Goal: Task Accomplishment & Management: Manage account settings

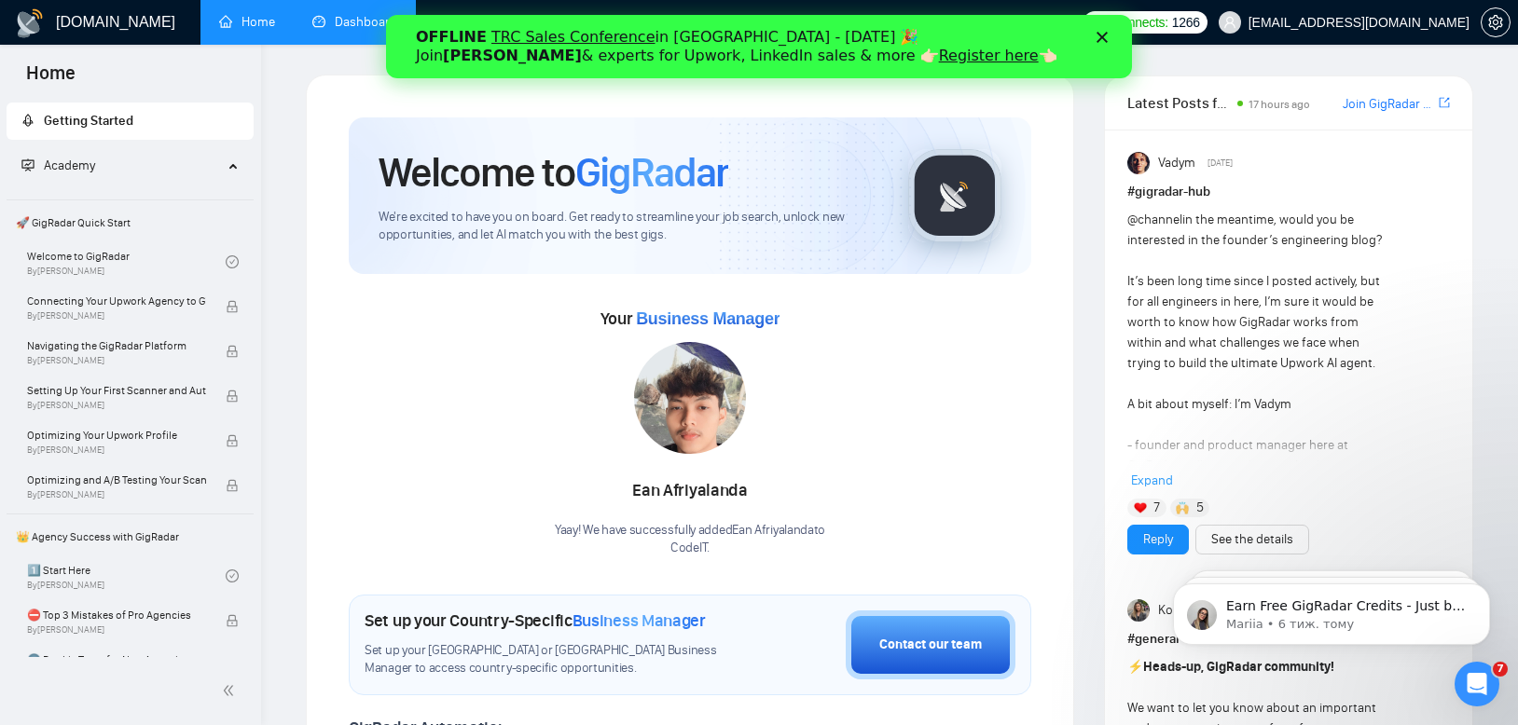
click at [337, 30] on link "Dashboard" at bounding box center [354, 22] width 85 height 16
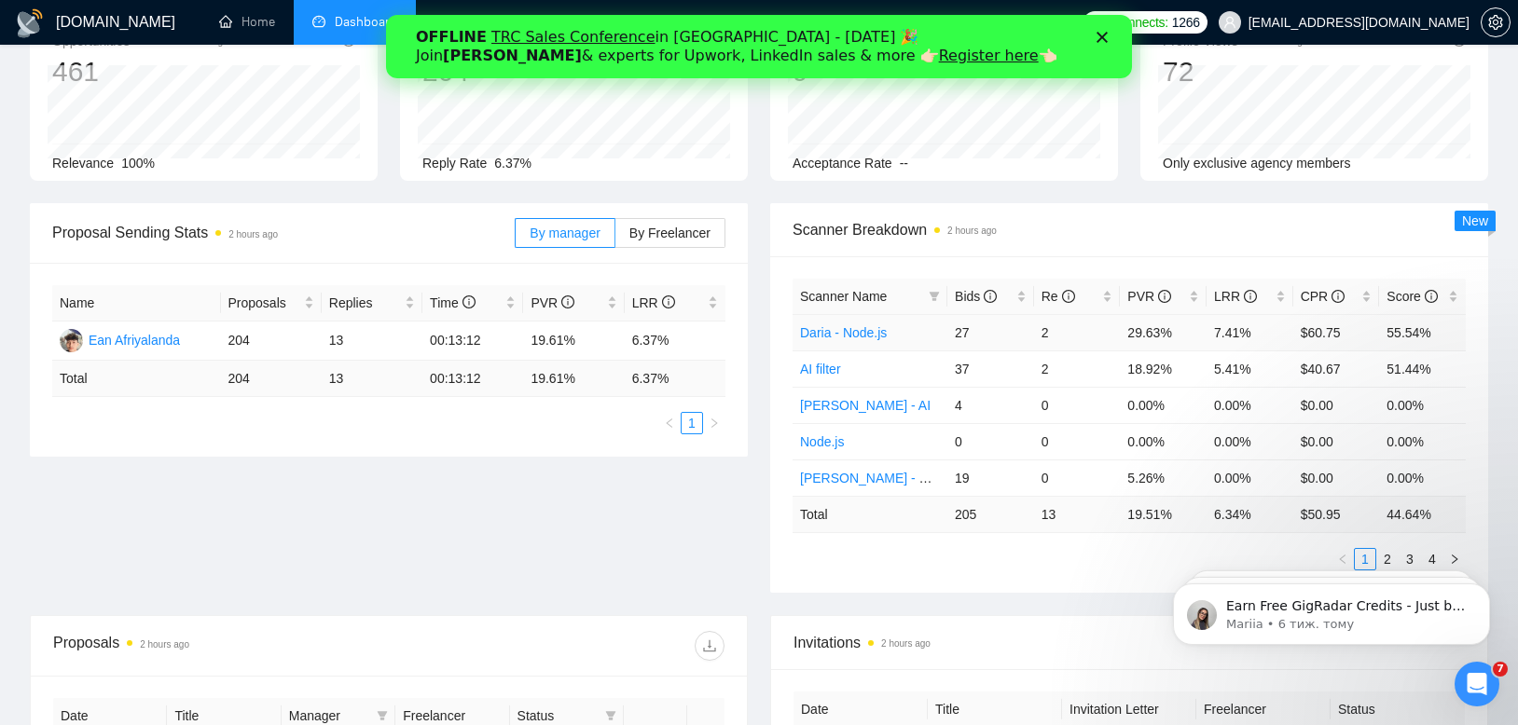
scroll to position [143, 0]
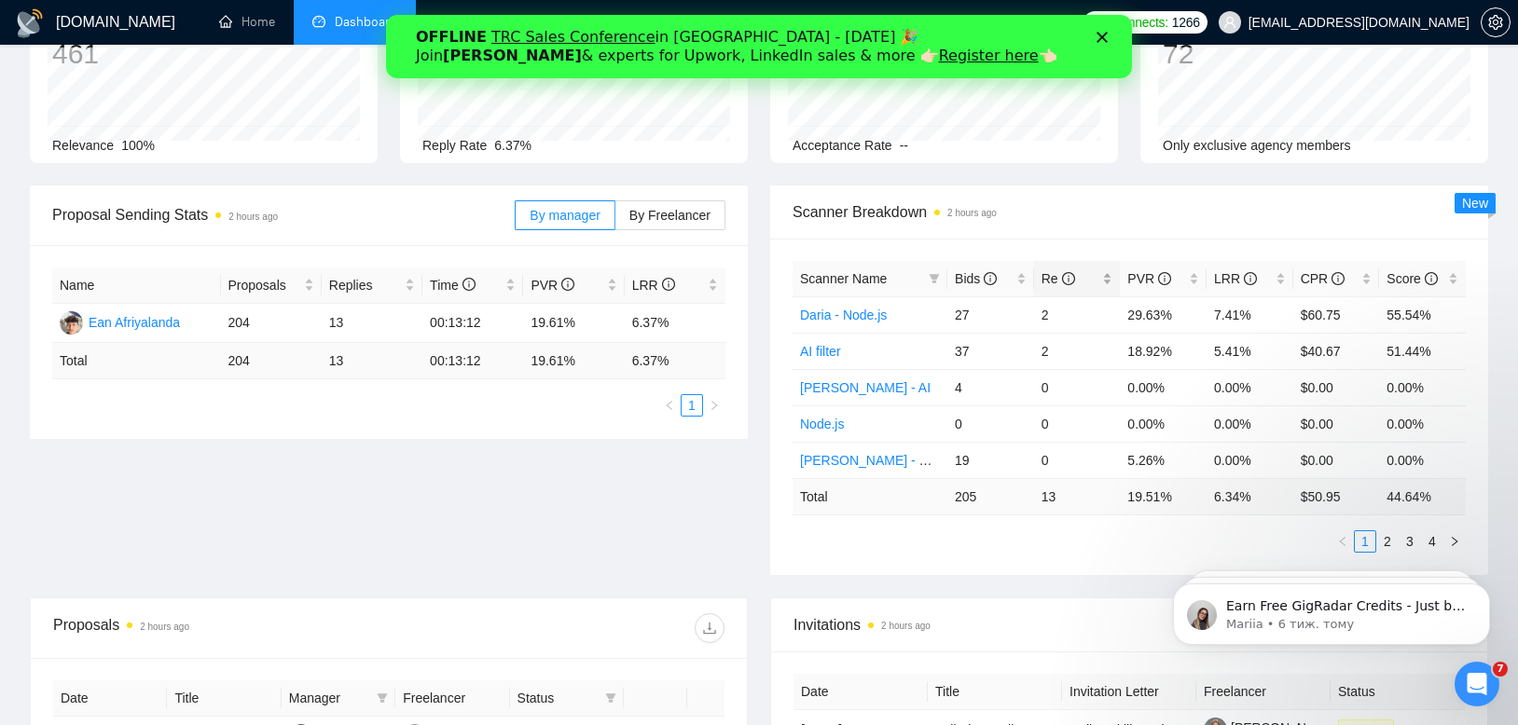
click at [1052, 281] on span "Re" at bounding box center [1058, 278] width 34 height 15
click at [1389, 543] on link "2" at bounding box center [1387, 541] width 21 height 21
click at [1407, 543] on link "3" at bounding box center [1409, 541] width 21 height 21
click at [1422, 546] on html "Earn Free GigRadar Credits - Just by Sharing Your Story! 💬 Want more credits fo…" at bounding box center [1331, 609] width 373 height 131
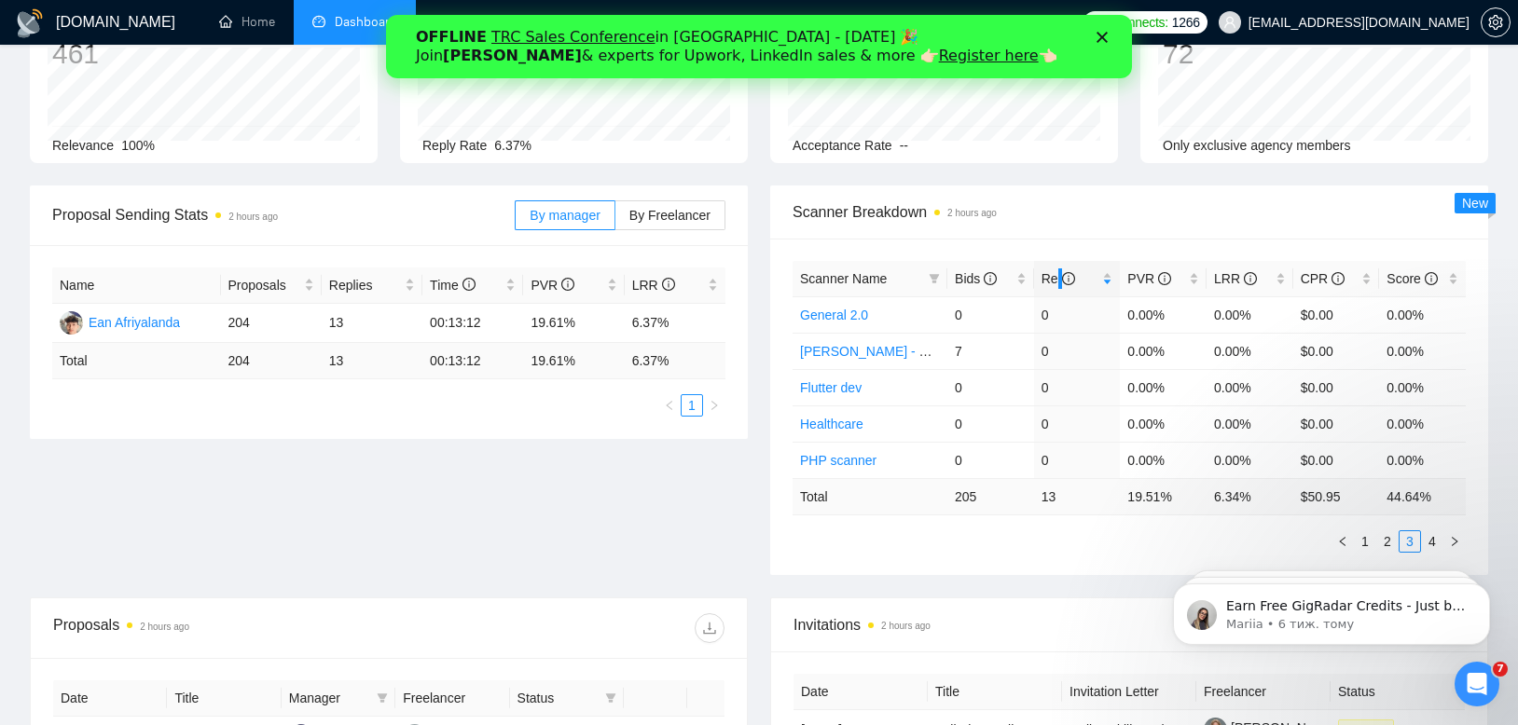
click at [1422, 545] on html "Earn Free GigRadar Credits - Just by Sharing Your Story! 💬 Want more credits fo…" at bounding box center [1331, 609] width 373 height 131
click at [1431, 536] on link "4" at bounding box center [1432, 541] width 21 height 21
